Goal: Check status

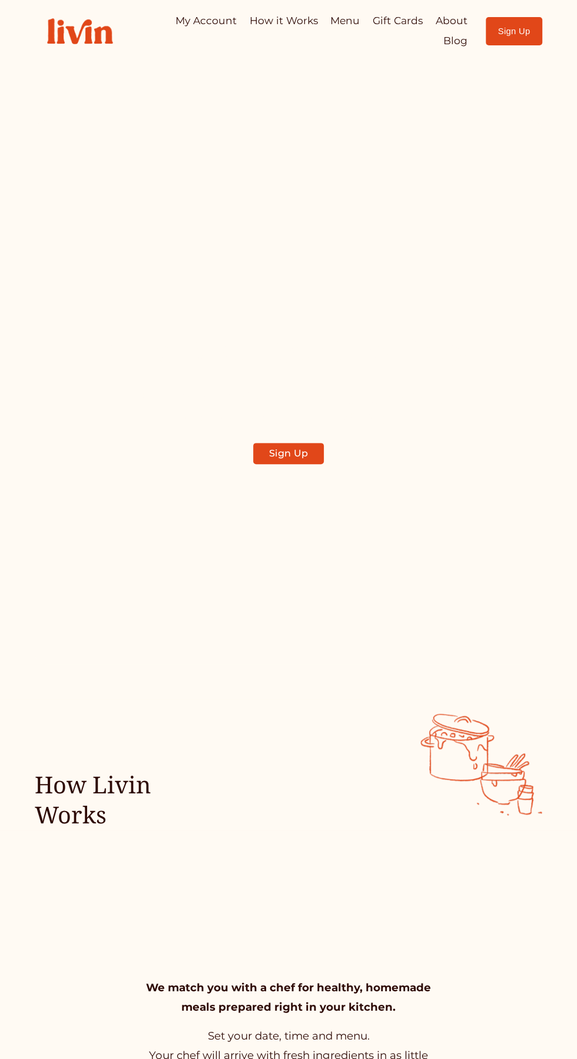
click at [0, 0] on div at bounding box center [0, 0] width 0 height 0
click at [322, 354] on link "My Account" at bounding box center [289, 371] width 206 height 35
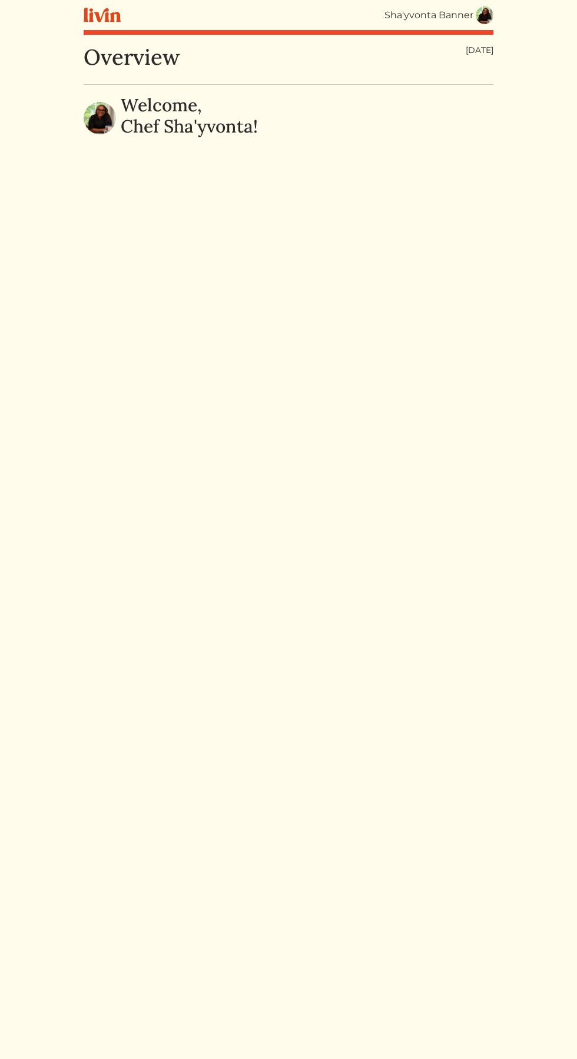
click at [482, 13] on img at bounding box center [485, 15] width 18 height 18
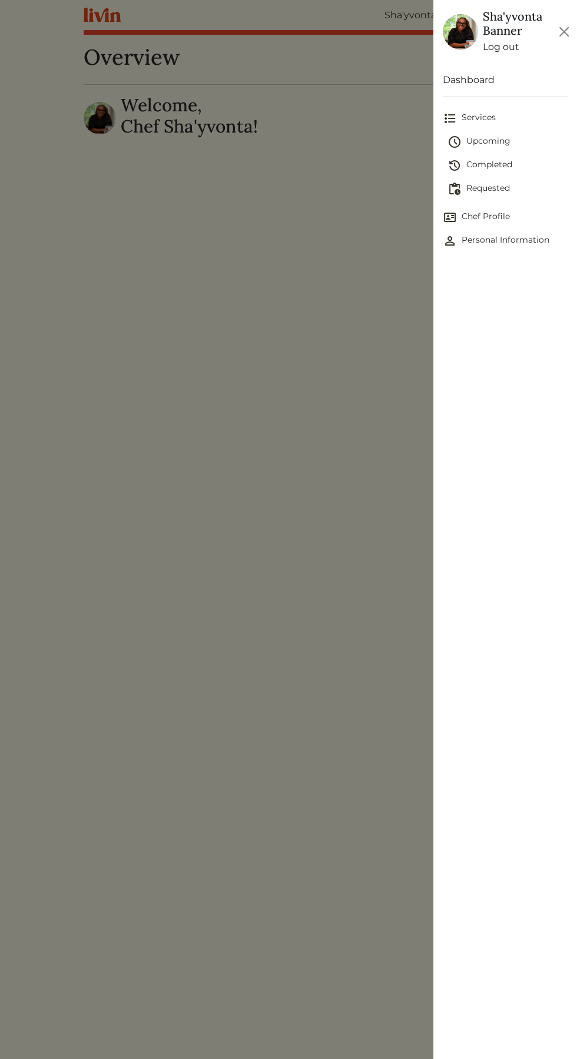
click at [485, 184] on span "Requested" at bounding box center [508, 189] width 120 height 14
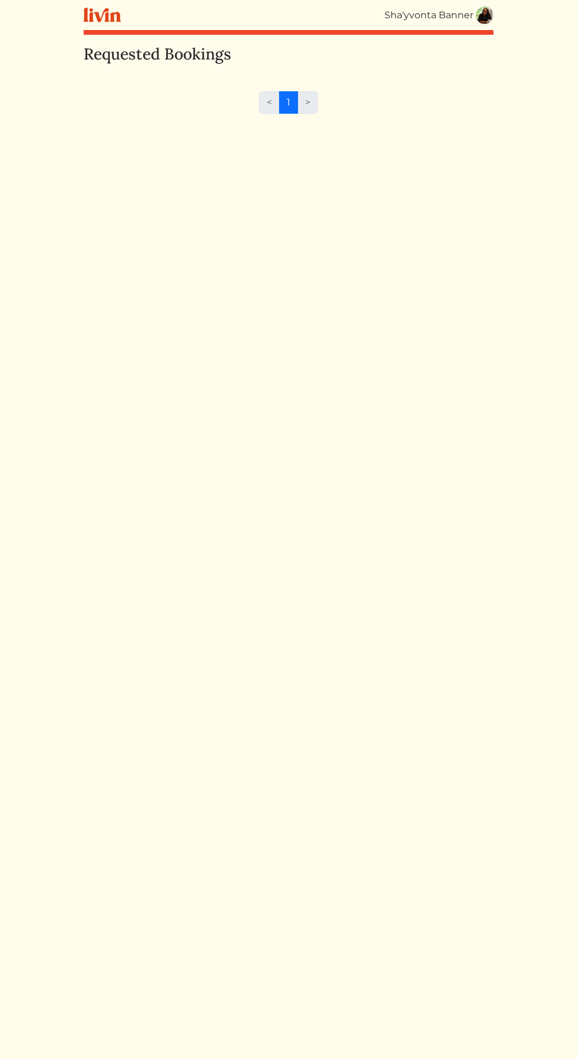
click at [484, 12] on img at bounding box center [485, 15] width 18 height 18
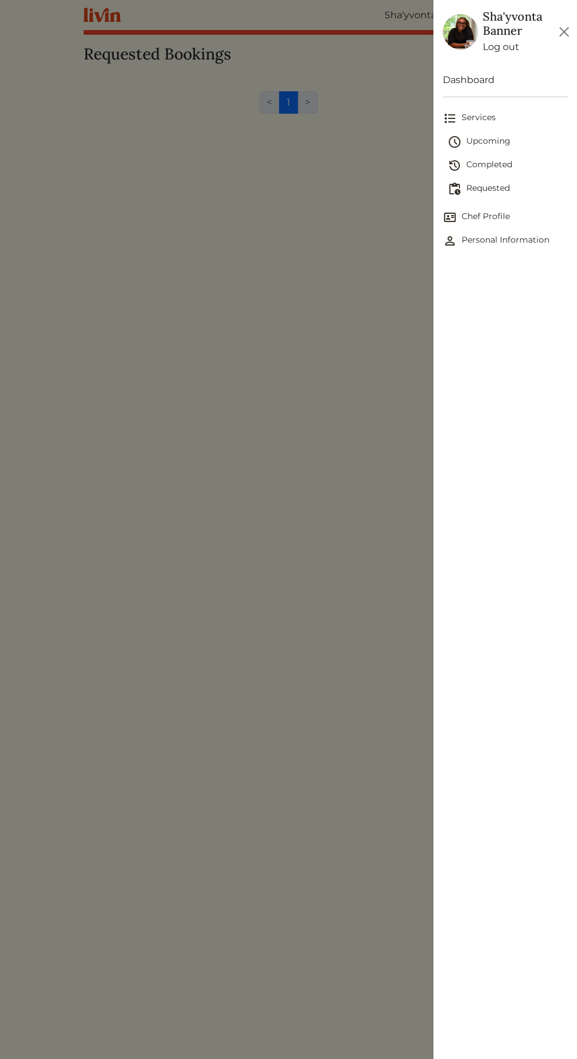
click at [482, 160] on span "Completed" at bounding box center [508, 165] width 120 height 14
